Goal: Obtain resource: Download file/media

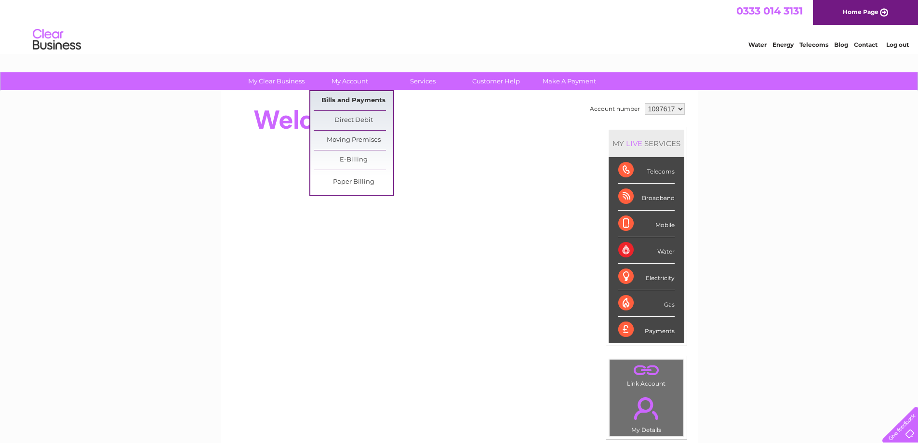
click at [339, 95] on link "Bills and Payments" at bounding box center [354, 100] width 80 height 19
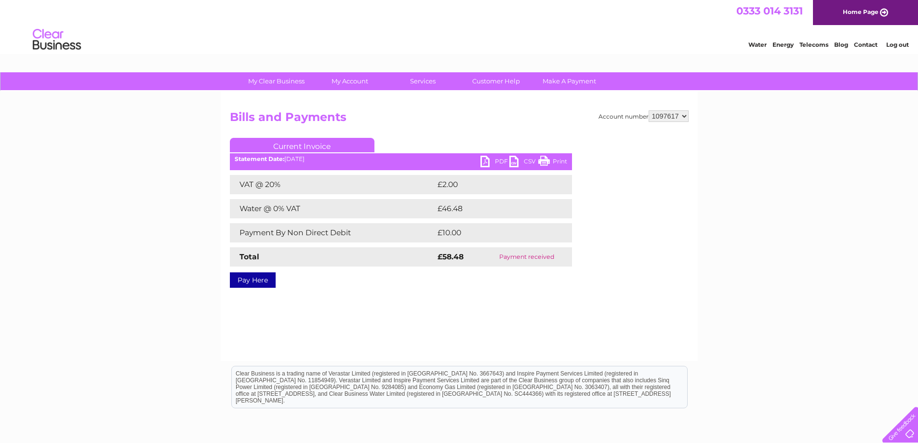
click at [498, 159] on link "PDF" at bounding box center [495, 163] width 29 height 14
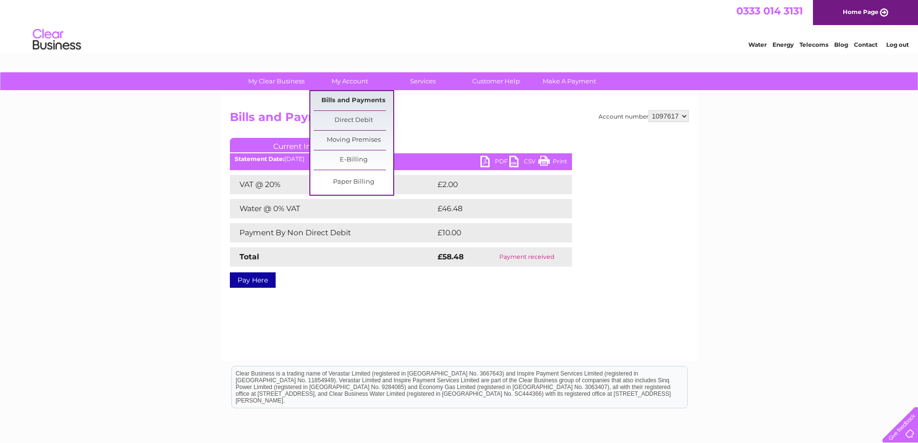
click at [355, 99] on link "Bills and Payments" at bounding box center [354, 100] width 80 height 19
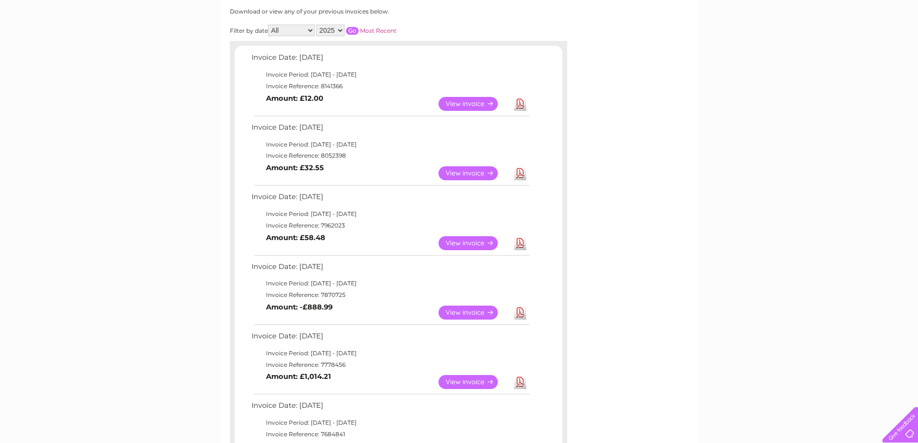
scroll to position [145, 0]
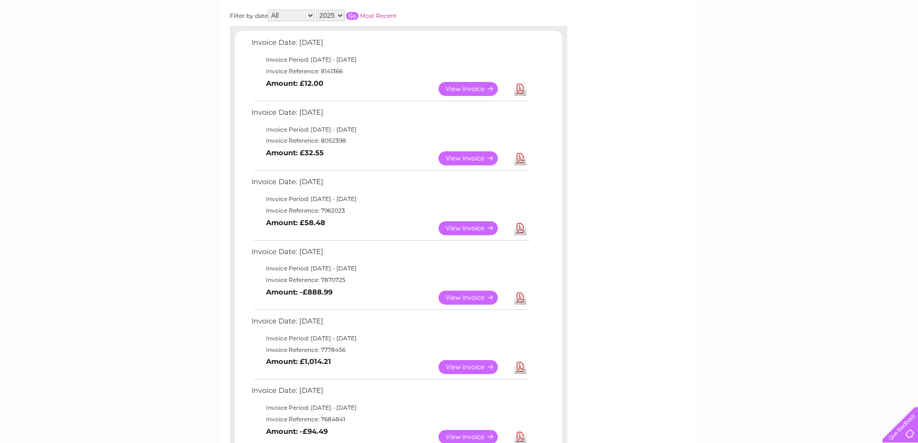
click at [453, 292] on link "View" at bounding box center [474, 298] width 71 height 14
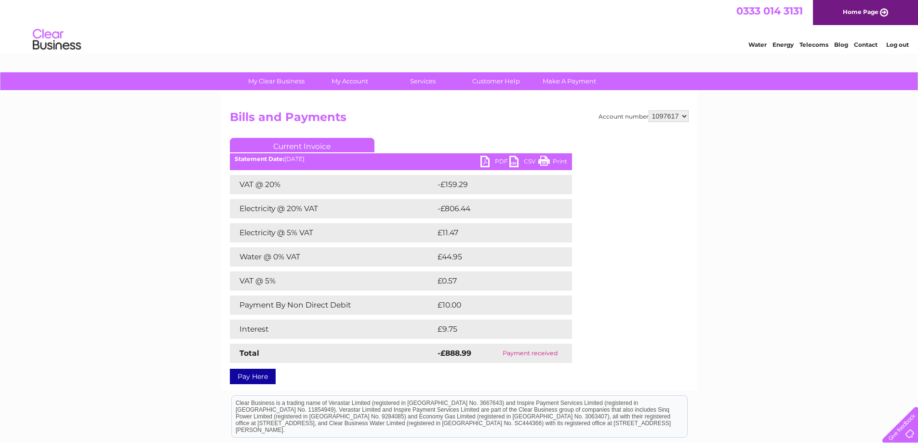
click at [490, 160] on link "PDF" at bounding box center [495, 163] width 29 height 14
